Goal: Download file/media

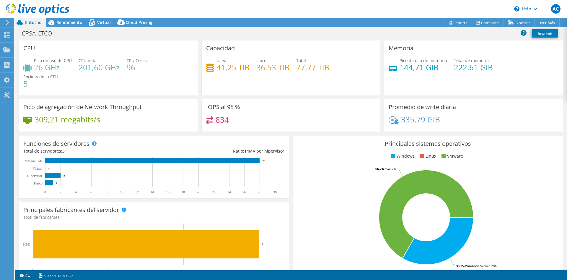
select select "SouthAmerica"
select select "USD"
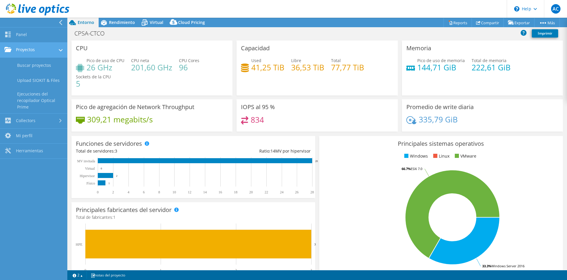
click at [29, 49] on link "Proyectos" at bounding box center [33, 50] width 67 height 15
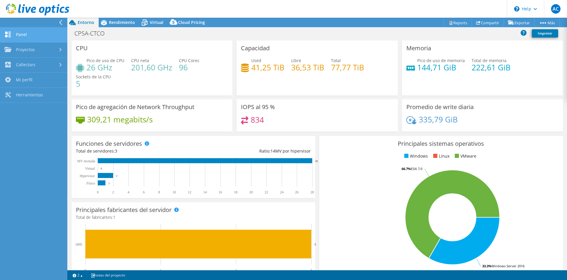
click at [30, 40] on link "Panel" at bounding box center [33, 34] width 67 height 15
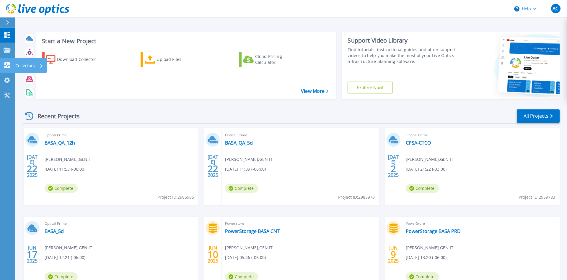
click at [8, 64] on icon at bounding box center [7, 65] width 6 height 6
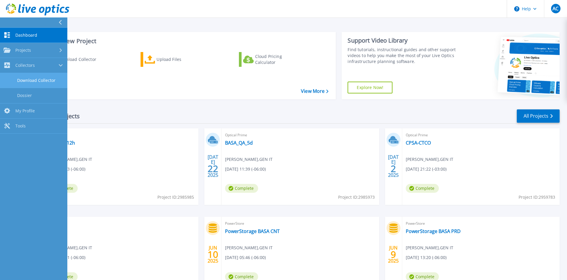
click at [45, 81] on link "Download Collector" at bounding box center [33, 80] width 67 height 15
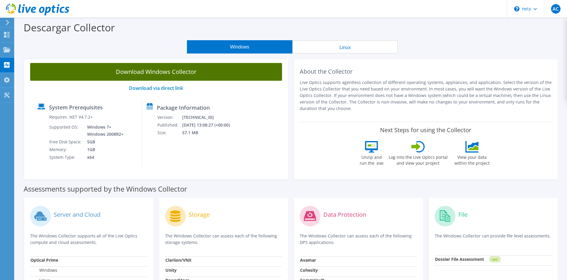
click at [171, 71] on link "Download Windows Collector" at bounding box center [156, 72] width 252 height 18
